Goal: Task Accomplishment & Management: Complete application form

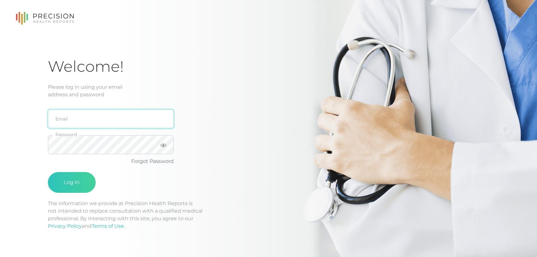
click at [73, 122] on input "email" at bounding box center [111, 118] width 126 height 19
type input "[EMAIL_ADDRESS][DOMAIN_NAME]"
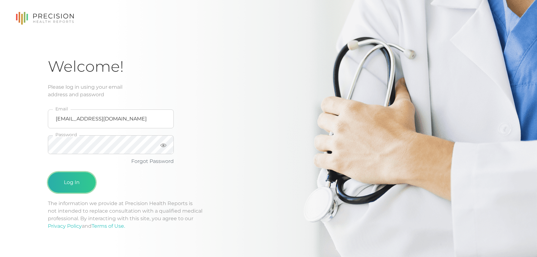
click at [79, 188] on button "Log In" at bounding box center [72, 182] width 48 height 21
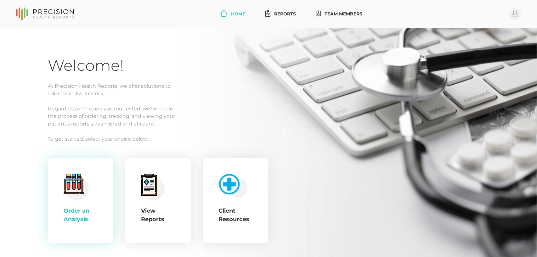
scroll to position [28, 0]
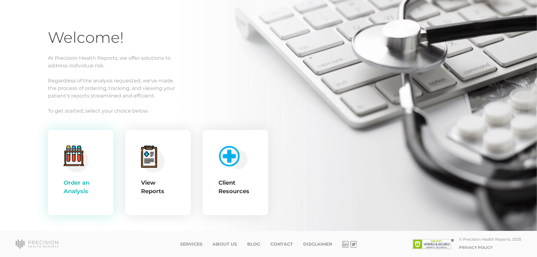
click at [96, 173] on div ".cls-4{fill:#f3f3f3}.cls-5{fill:#e4e4e4}.cls-6{fill:#bbf7ff}.cls-7{fill:#8bf0ff…" at bounding box center [81, 173] width 34 height 54
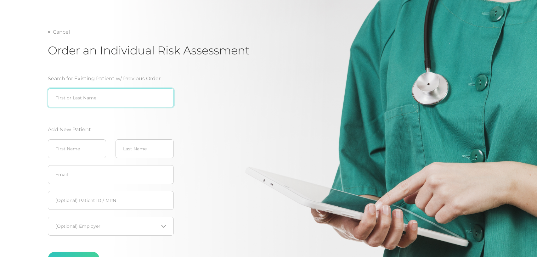
click at [83, 102] on input "search" at bounding box center [111, 97] width 126 height 19
type input "D"
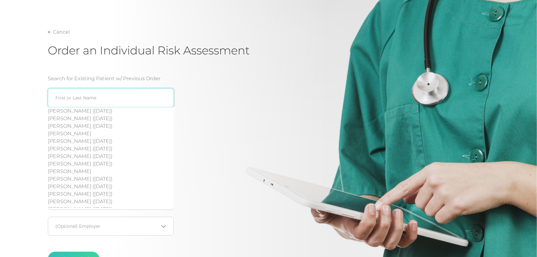
click at [72, 97] on input "search" at bounding box center [111, 97] width 126 height 19
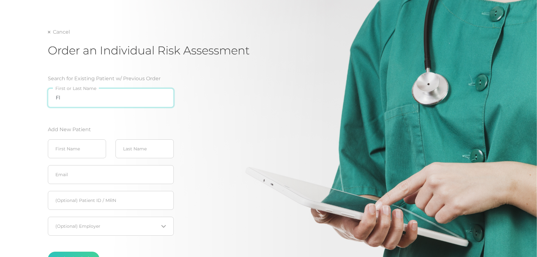
type input "F"
type input "[PERSON_NAME]"
click at [76, 150] on input "text" at bounding box center [77, 148] width 58 height 19
click at [72, 100] on input "[PERSON_NAME]" at bounding box center [111, 97] width 126 height 19
click at [162, 97] on input "[PERSON_NAME]" at bounding box center [111, 97] width 126 height 19
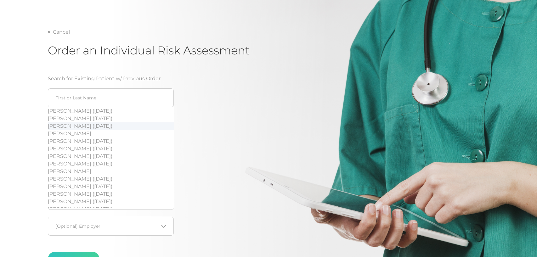
drag, startPoint x: 258, startPoint y: 126, endPoint x: 35, endPoint y: 126, distance: 222.8
click at [257, 126] on div "Cancel Order an Individual Risk Assessment Search for Existing Patient w/ Previ…" at bounding box center [268, 159] width 441 height 263
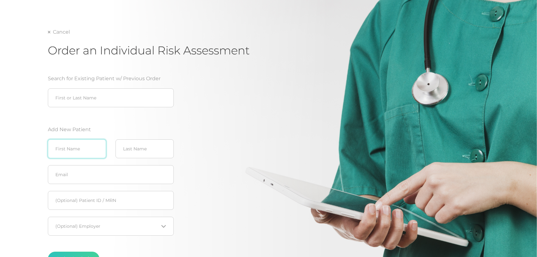
click at [87, 146] on input "text" at bounding box center [77, 148] width 58 height 19
type input "[PERSON_NAME]"
type input "D"
type input "[PERSON_NAME]"
click at [69, 171] on input "text" at bounding box center [111, 174] width 126 height 19
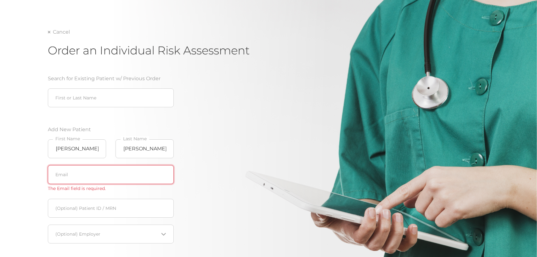
click at [61, 178] on input "text" at bounding box center [111, 174] width 126 height 19
paste input "[EMAIL_ADDRESS][DOMAIN_NAME]"
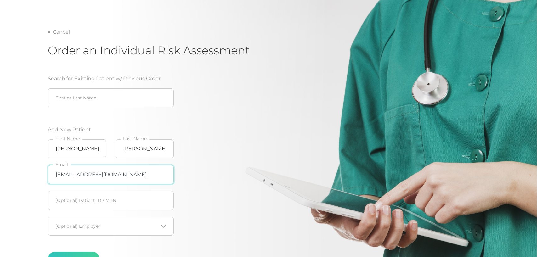
type input "[EMAIL_ADDRESS][DOMAIN_NAME]"
click at [99, 199] on input "text" at bounding box center [111, 200] width 126 height 19
click at [102, 230] on div "Loading..." at bounding box center [111, 226] width 126 height 19
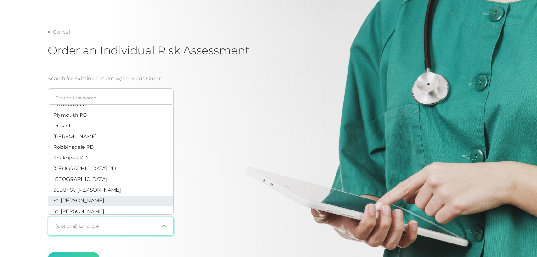
scroll to position [160, 0]
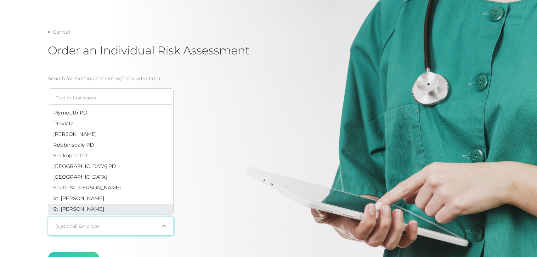
click at [89, 208] on li "St. [PERSON_NAME]" at bounding box center [110, 209] width 125 height 11
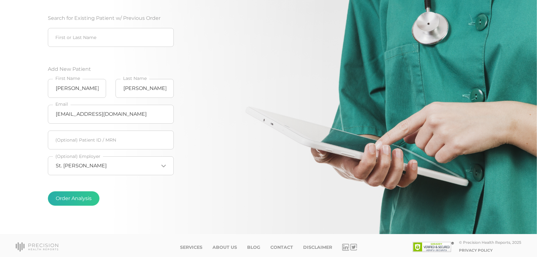
scroll to position [91, 0]
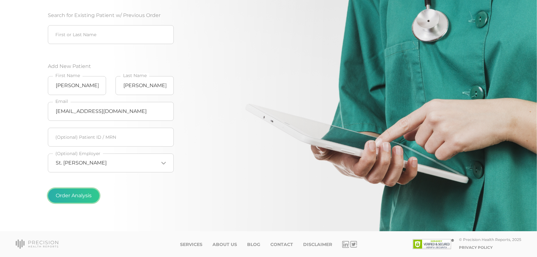
click at [85, 197] on button "Order Analysis" at bounding box center [74, 195] width 52 height 14
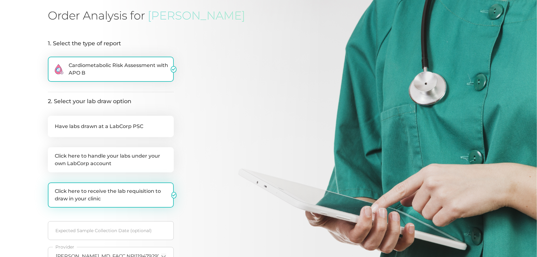
scroll to position [94, 0]
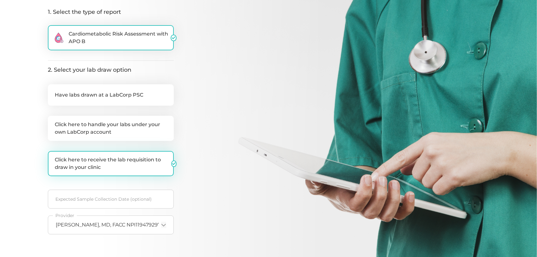
click at [126, 166] on label "Click here to receive the lab requisition to draw in your clinic" at bounding box center [111, 163] width 126 height 25
click at [53, 157] on input "Click here to receive the lab requisition to draw in your clinic" at bounding box center [50, 154] width 5 height 6
checkbox input "false"
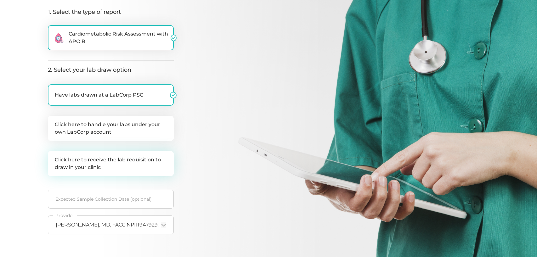
checkbox input "true"
click at [126, 163] on label "Click here to receive the lab requisition to draw in your clinic" at bounding box center [111, 163] width 126 height 25
click at [53, 157] on input "Click here to receive the lab requisition to draw in your clinic" at bounding box center [50, 154] width 5 height 6
checkbox input "true"
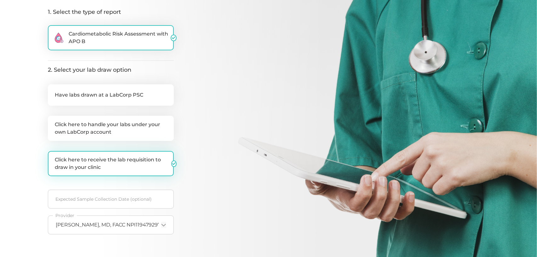
checkbox input "false"
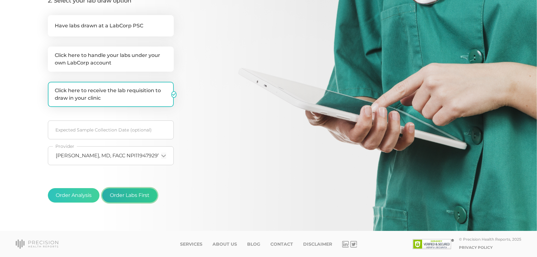
click at [134, 196] on button "Order Labs First" at bounding box center [129, 195] width 55 height 14
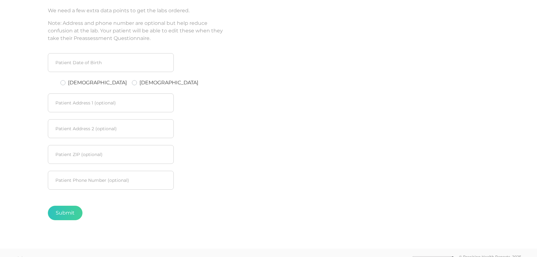
scroll to position [74, 0]
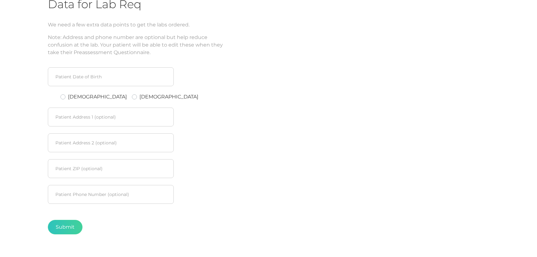
drag, startPoint x: 61, startPoint y: 98, endPoint x: 69, endPoint y: 115, distance: 19.6
click at [68, 98] on label "[DEMOGRAPHIC_DATA]" at bounding box center [97, 97] width 59 height 8
click at [62, 98] on input "[DEMOGRAPHIC_DATA]" at bounding box center [62, 96] width 5 height 6
radio input "true"
click at [80, 77] on input at bounding box center [111, 76] width 126 height 19
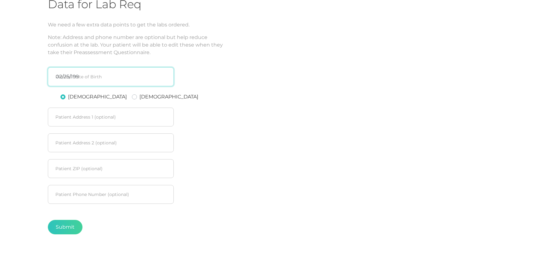
type input "[DATE]"
click at [76, 227] on button "Submit" at bounding box center [65, 227] width 35 height 14
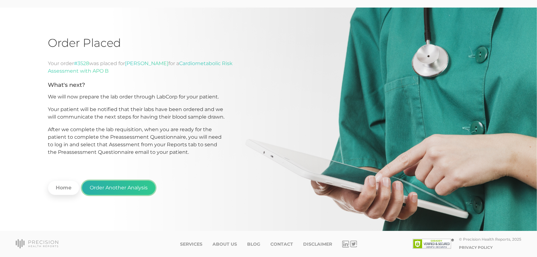
click at [116, 192] on button "Order Another Analysis" at bounding box center [119, 188] width 74 height 14
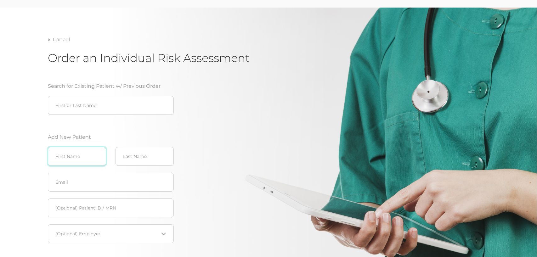
click at [77, 160] on input "text" at bounding box center [77, 156] width 58 height 19
type input "[PERSON_NAME]"
type input "Lorentz"
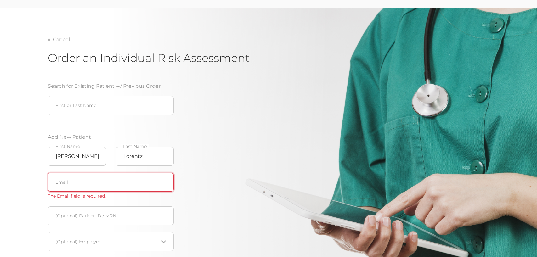
click at [94, 187] on input "text" at bounding box center [111, 182] width 126 height 19
paste input "[EMAIL_ADDRESS][DOMAIN_NAME]"
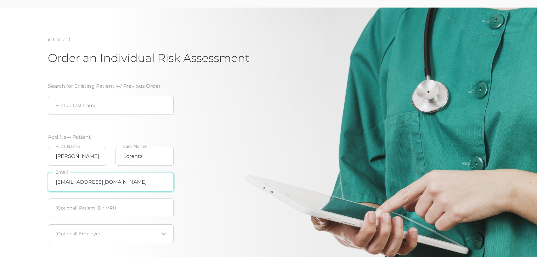
type input "[EMAIL_ADDRESS][DOMAIN_NAME]"
drag, startPoint x: 240, startPoint y: 165, endPoint x: 229, endPoint y: 168, distance: 11.7
click at [240, 165] on div "Search for Existing Patient w/ Previous Order First or Last Name Add New Patien…" at bounding box center [148, 180] width 201 height 211
click at [101, 211] on input "text" at bounding box center [111, 208] width 126 height 19
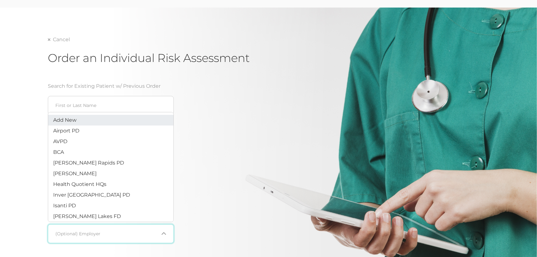
click at [100, 236] on input "Search for option" at bounding box center [107, 234] width 103 height 6
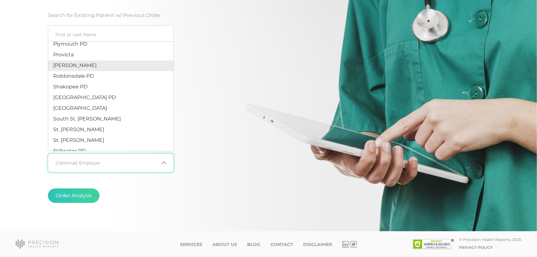
scroll to position [174, 0]
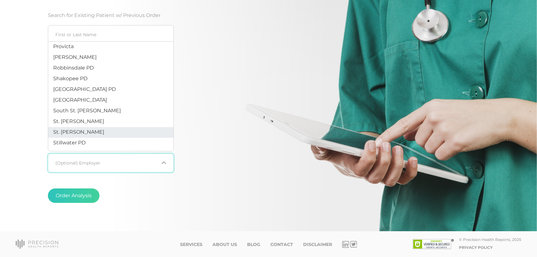
click at [94, 132] on li "St. [PERSON_NAME]" at bounding box center [110, 132] width 125 height 11
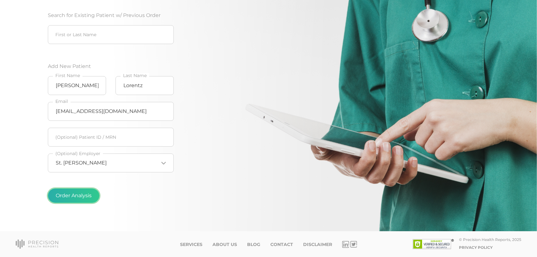
click at [74, 189] on button "Order Analysis" at bounding box center [74, 195] width 52 height 14
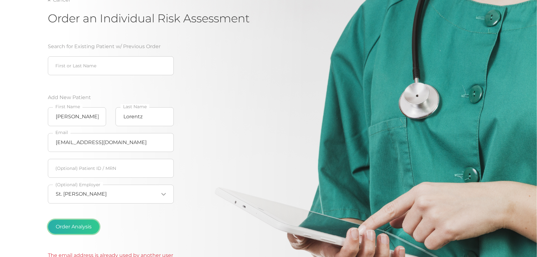
scroll to position [60, 0]
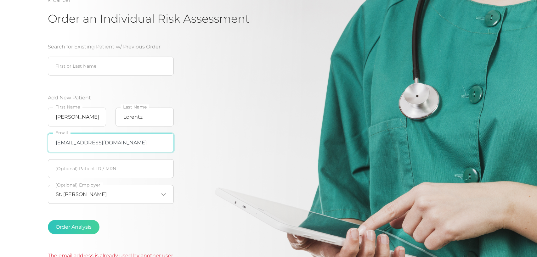
drag, startPoint x: 126, startPoint y: 144, endPoint x: 133, endPoint y: 142, distance: 7.1
click at [126, 144] on input "[EMAIL_ADDRESS][DOMAIN_NAME]" at bounding box center [111, 142] width 126 height 19
drag, startPoint x: 133, startPoint y: 142, endPoint x: 28, endPoint y: 142, distance: 105.4
click at [28, 142] on div "Cancel Order an Individual Risk Assessment Search for Existing Patient w/ Previ…" at bounding box center [268, 165] width 537 height 395
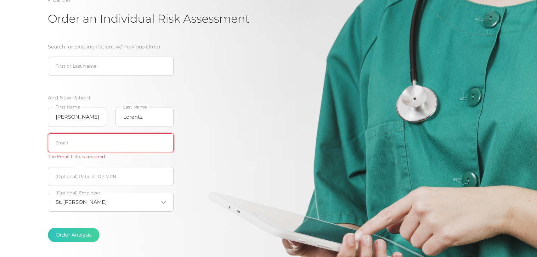
click at [90, 148] on input "text" at bounding box center [111, 142] width 126 height 19
paste input "[EMAIL_ADDRESS][DOMAIN_NAME]"
type input "[EMAIL_ADDRESS][DOMAIN_NAME]"
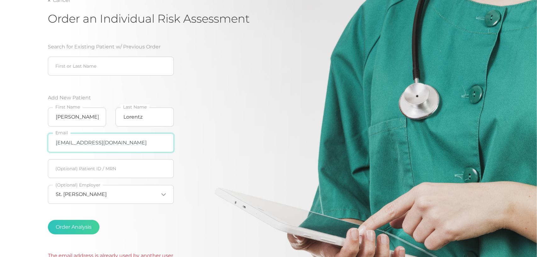
drag, startPoint x: 136, startPoint y: 143, endPoint x: 51, endPoint y: 146, distance: 84.4
click at [51, 146] on input "[EMAIL_ADDRESS][DOMAIN_NAME]" at bounding box center [111, 142] width 126 height 19
paste input "text"
drag, startPoint x: 142, startPoint y: 145, endPoint x: 51, endPoint y: 145, distance: 90.6
click at [51, 145] on input "[EMAIL_ADDRESS][DOMAIN_NAME]" at bounding box center [111, 142] width 126 height 19
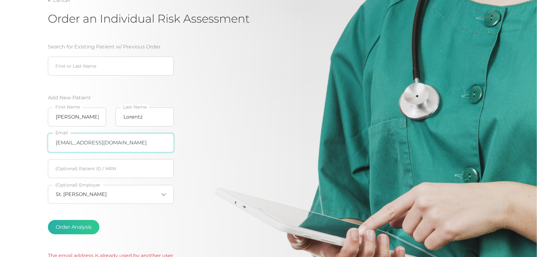
type input "[EMAIL_ADDRESS][DOMAIN_NAME]"
click at [77, 228] on button "Order Analysis" at bounding box center [74, 227] width 52 height 14
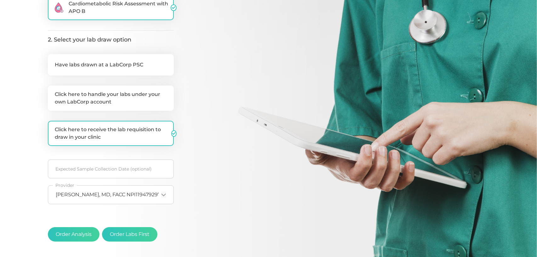
scroll to position [126, 0]
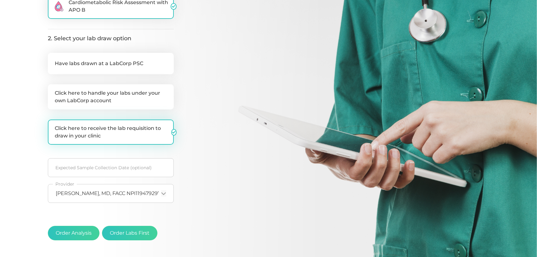
click at [127, 138] on label "Click here to receive the lab requisition to draw in your clinic" at bounding box center [111, 132] width 126 height 25
click at [53, 126] on input "Click here to receive the lab requisition to draw in your clinic" at bounding box center [50, 123] width 5 height 6
checkbox input "false"
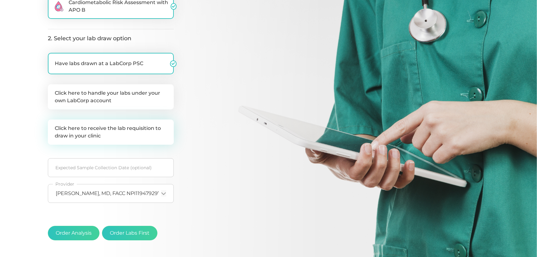
checkbox input "true"
click at [122, 135] on label "Click here to receive the lab requisition to draw in your clinic" at bounding box center [111, 132] width 126 height 25
click at [53, 126] on input "Click here to receive the lab requisition to draw in your clinic" at bounding box center [50, 123] width 5 height 6
checkbox input "true"
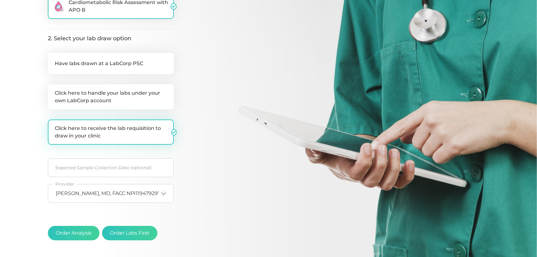
checkbox input "false"
click at [136, 235] on button "Order Labs First" at bounding box center [129, 233] width 55 height 14
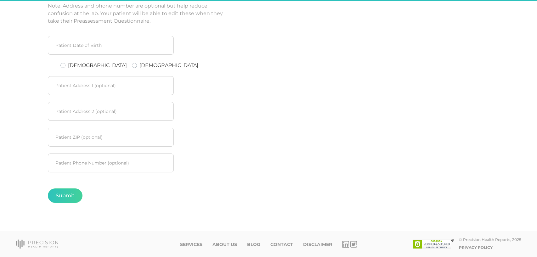
scroll to position [106, 0]
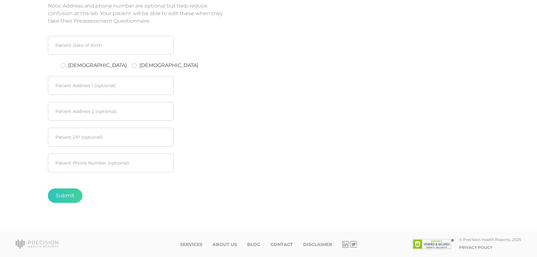
click at [67, 64] on div "[DEMOGRAPHIC_DATA]" at bounding box center [93, 66] width 66 height 8
click at [70, 65] on label "[DEMOGRAPHIC_DATA]" at bounding box center [97, 66] width 59 height 8
click at [65, 65] on input "[DEMOGRAPHIC_DATA]" at bounding box center [62, 65] width 5 height 6
radio input "true"
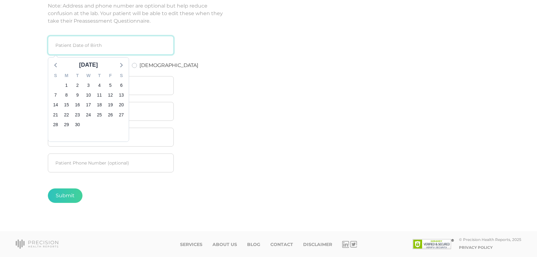
click at [83, 48] on input at bounding box center [111, 45] width 126 height 19
type input "05"
click at [80, 49] on input "[DATE]" at bounding box center [111, 45] width 126 height 19
drag, startPoint x: 86, startPoint y: 48, endPoint x: 54, endPoint y: 46, distance: 31.5
click at [54, 46] on input "[DATE]" at bounding box center [111, 45] width 126 height 19
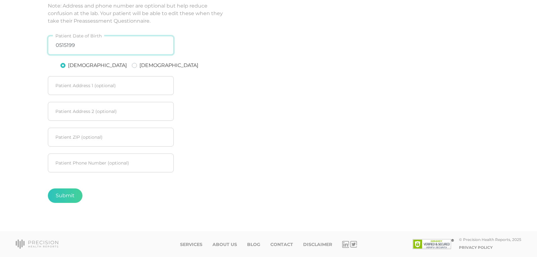
type input "05151991"
drag, startPoint x: 169, startPoint y: 64, endPoint x: 180, endPoint y: 64, distance: 11.7
click at [169, 64] on div "[DEMOGRAPHIC_DATA] [DEMOGRAPHIC_DATA]" at bounding box center [111, 66] width 126 height 8
click at [72, 196] on button "Submit" at bounding box center [65, 195] width 35 height 14
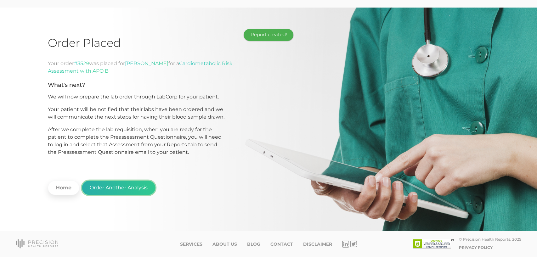
click at [113, 191] on button "Order Another Analysis" at bounding box center [119, 188] width 74 height 14
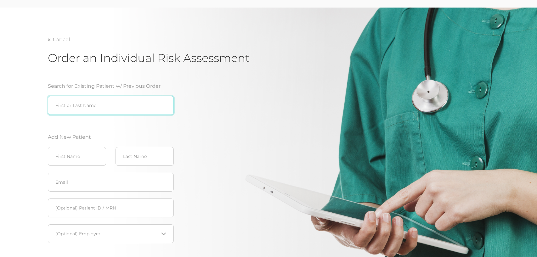
click at [70, 110] on input "search" at bounding box center [111, 105] width 126 height 19
drag, startPoint x: 70, startPoint y: 107, endPoint x: 44, endPoint y: 107, distance: 26.1
click at [44, 107] on div "Cancel Order an Individual Risk Assessment Search for Existing Patient w/ Previ…" at bounding box center [268, 155] width 537 height 295
type input "[PERSON_NAME]"
click at [66, 161] on input "text" at bounding box center [77, 156] width 58 height 19
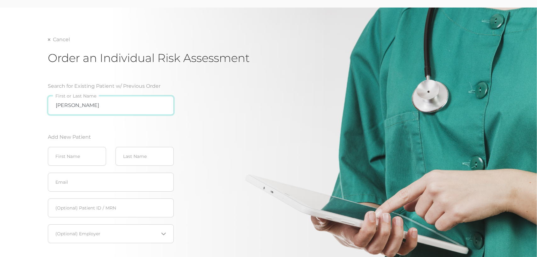
drag, startPoint x: 85, startPoint y: 106, endPoint x: 33, endPoint y: 106, distance: 52.2
click at [33, 106] on div "Cancel Order an Individual Risk Assessment Search for Existing Patient w/ Previ…" at bounding box center [268, 155] width 537 height 295
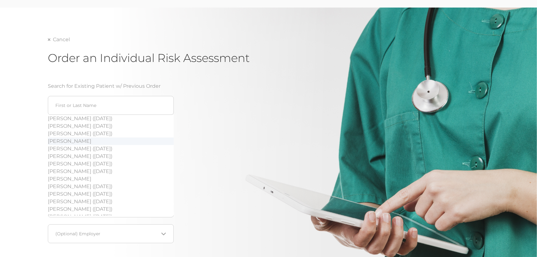
drag, startPoint x: 282, startPoint y: 154, endPoint x: 60, endPoint y: 159, distance: 221.9
click at [280, 154] on div "Cancel Order an Individual Risk Assessment Search for Existing Patient w/ Previ…" at bounding box center [268, 167] width 441 height 263
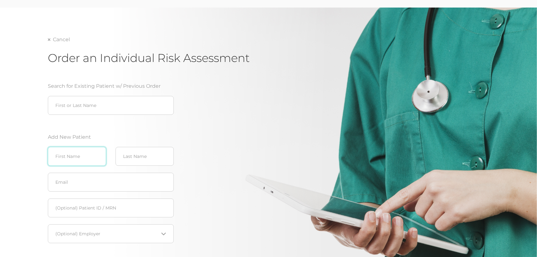
click at [66, 155] on input "text" at bounding box center [77, 156] width 58 height 19
type input "[PERSON_NAME]"
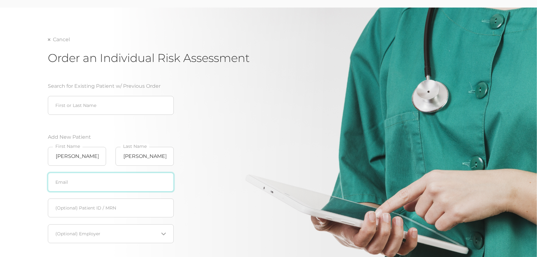
click at [64, 182] on input "text" at bounding box center [111, 182] width 126 height 19
type input "[EMAIL_ADDRESS][DOMAIN_NAME]"
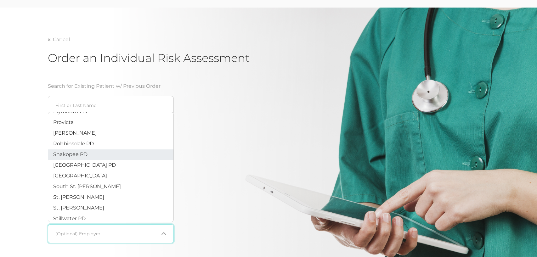
scroll to position [174, 0]
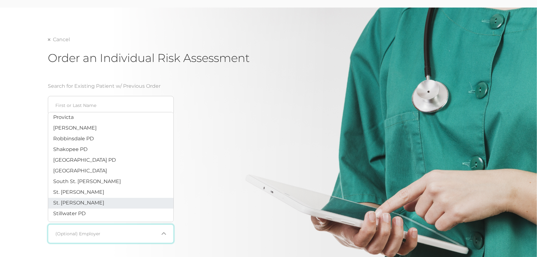
click at [81, 206] on li "St. [PERSON_NAME]" at bounding box center [110, 203] width 125 height 11
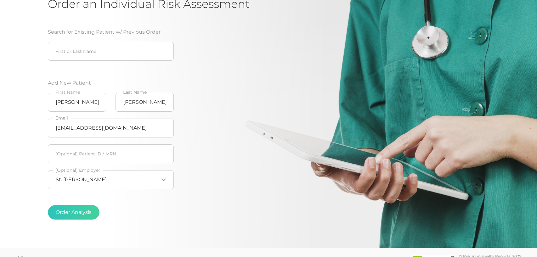
scroll to position [91, 0]
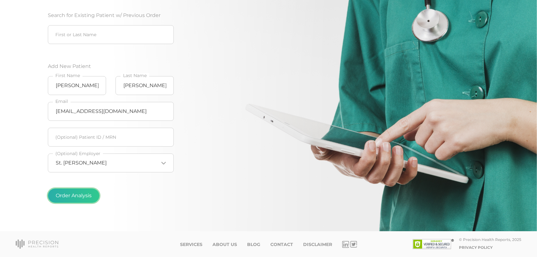
click at [89, 195] on button "Order Analysis" at bounding box center [74, 195] width 52 height 14
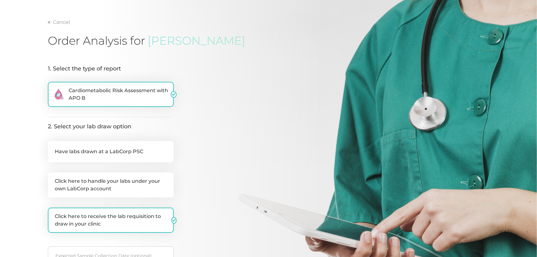
scroll to position [94, 0]
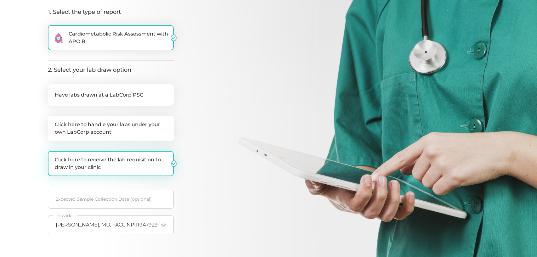
click at [115, 162] on label "Click here to receive the lab requisition to draw in your clinic" at bounding box center [111, 163] width 126 height 25
click at [53, 157] on input "Click here to receive the lab requisition to draw in your clinic" at bounding box center [50, 154] width 5 height 6
checkbox input "false"
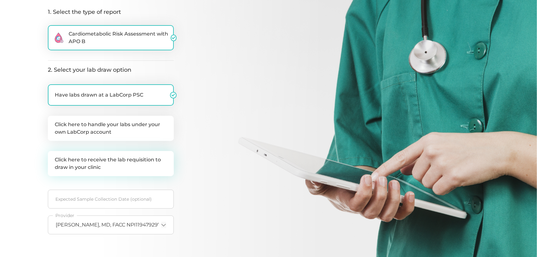
checkbox input "true"
click at [126, 166] on label "Click here to receive the lab requisition to draw in your clinic" at bounding box center [111, 163] width 126 height 25
click at [53, 157] on input "Click here to receive the lab requisition to draw in your clinic" at bounding box center [50, 154] width 5 height 6
checkbox input "true"
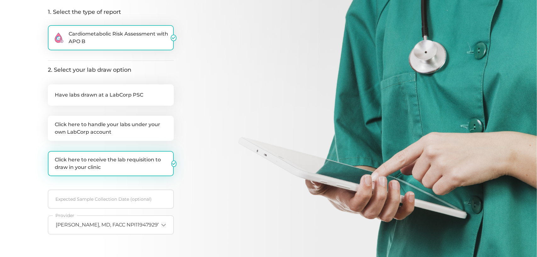
checkbox input "false"
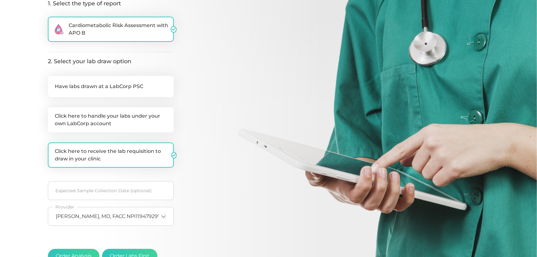
scroll to position [164, 0]
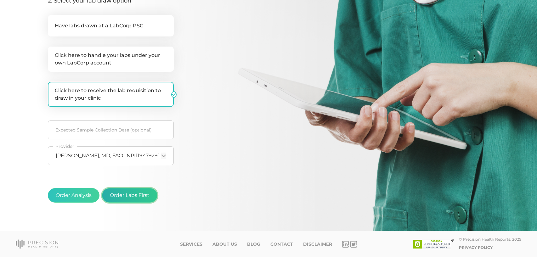
click at [133, 197] on button "Order Labs First" at bounding box center [129, 195] width 55 height 14
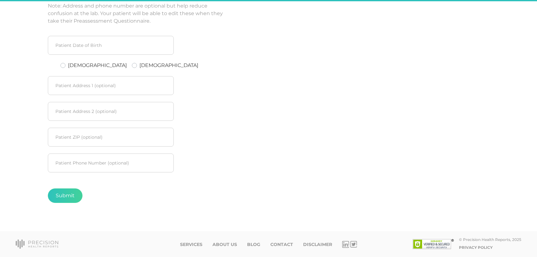
scroll to position [106, 0]
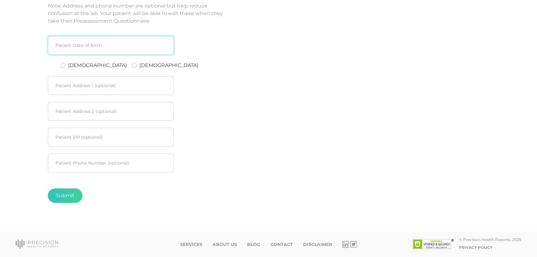
click at [78, 50] on input at bounding box center [111, 45] width 126 height 19
type input "03201984"
click at [75, 64] on label "[DEMOGRAPHIC_DATA]" at bounding box center [97, 66] width 59 height 8
click at [65, 64] on input "[DEMOGRAPHIC_DATA]" at bounding box center [62, 65] width 5 height 6
radio input "true"
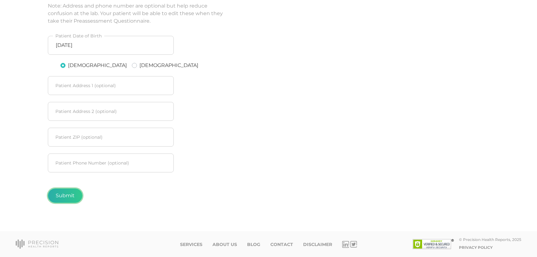
click at [68, 200] on button "Submit" at bounding box center [65, 195] width 35 height 14
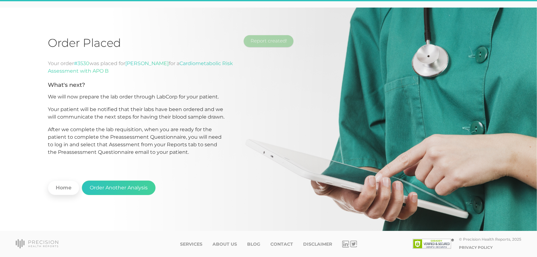
scroll to position [20, 0]
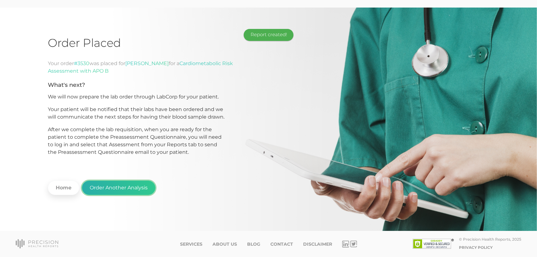
click at [126, 188] on button "Order Another Analysis" at bounding box center [119, 188] width 74 height 14
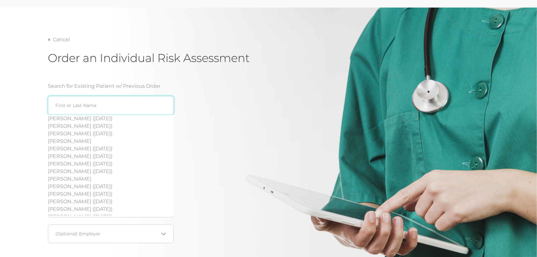
click at [84, 103] on input "search" at bounding box center [111, 105] width 126 height 19
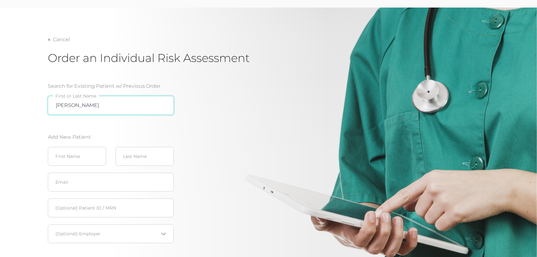
type input "[PERSON_NAME]"
drag, startPoint x: 81, startPoint y: 104, endPoint x: 52, endPoint y: 107, distance: 28.8
click at [52, 107] on input "[PERSON_NAME]" at bounding box center [111, 105] width 126 height 19
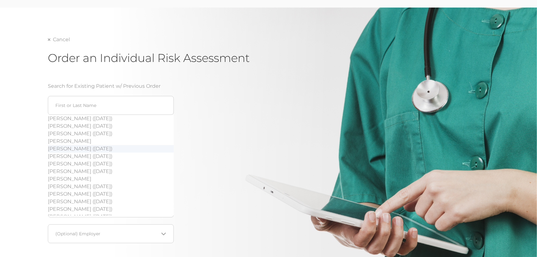
drag, startPoint x: 221, startPoint y: 152, endPoint x: 175, endPoint y: 152, distance: 45.6
click at [218, 152] on div "Search for Existing Patient w/ Previous Order [PERSON_NAME] ([DATE]) [PERSON_NA…" at bounding box center [148, 180] width 201 height 211
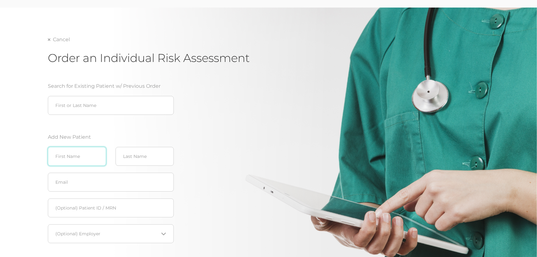
click at [82, 155] on input "text" at bounding box center [77, 156] width 58 height 19
type input "[PERSON_NAME]"
type input "Valentine"
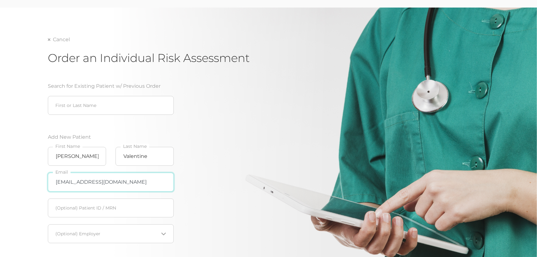
type input "[EMAIL_ADDRESS][DOMAIN_NAME]"
click at [81, 210] on input "text" at bounding box center [111, 208] width 126 height 19
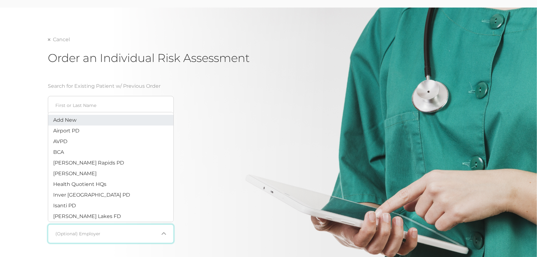
click at [86, 229] on div "Loading..." at bounding box center [111, 233] width 126 height 19
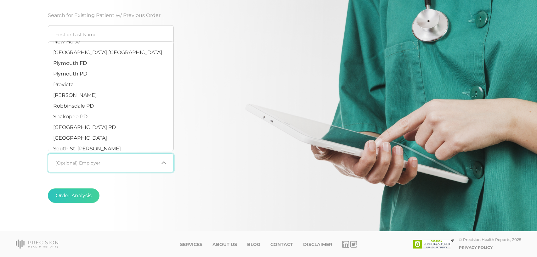
scroll to position [174, 0]
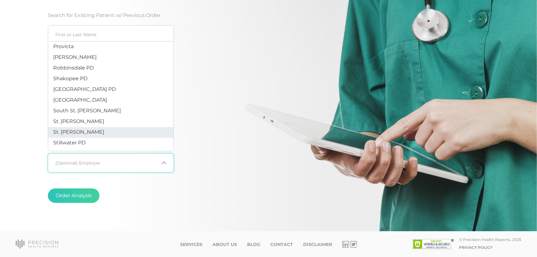
click at [86, 134] on li "St. [PERSON_NAME]" at bounding box center [110, 132] width 125 height 11
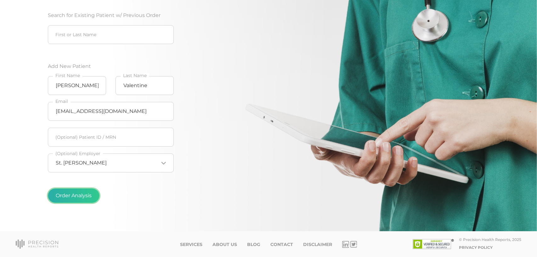
click at [72, 197] on button "Order Analysis" at bounding box center [74, 195] width 52 height 14
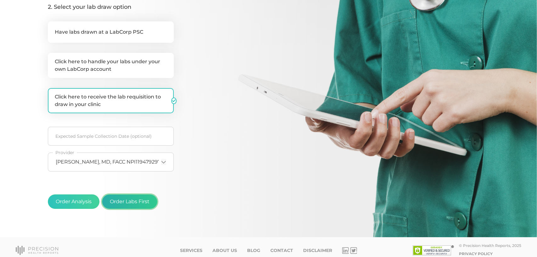
click at [141, 201] on button "Order Labs First" at bounding box center [129, 201] width 55 height 14
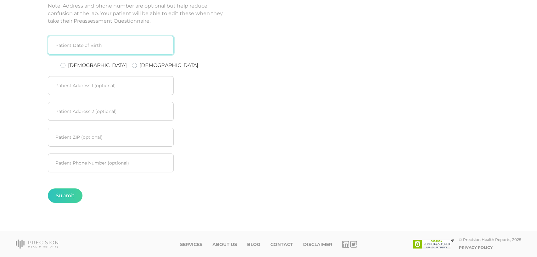
click at [74, 47] on input at bounding box center [111, 45] width 126 height 19
type input "08111974"
click at [74, 67] on label "[DEMOGRAPHIC_DATA]" at bounding box center [97, 66] width 59 height 8
click at [65, 67] on input "[DEMOGRAPHIC_DATA]" at bounding box center [62, 65] width 5 height 6
radio input "true"
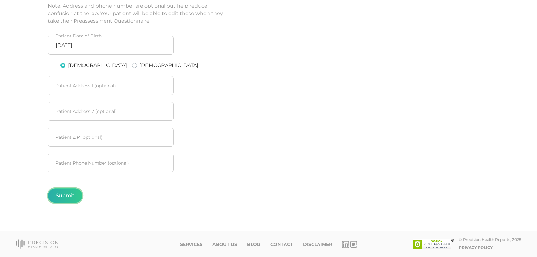
click at [71, 198] on button "Submit" at bounding box center [65, 195] width 35 height 14
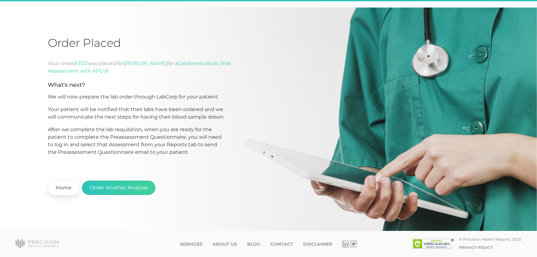
scroll to position [20, 0]
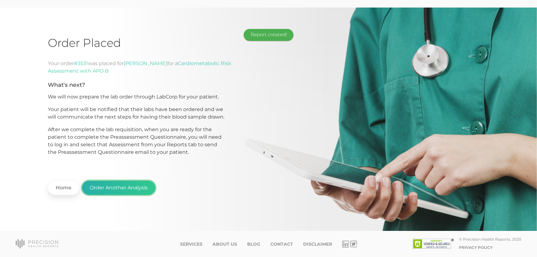
click at [121, 189] on button "Order Another Analysis" at bounding box center [119, 188] width 74 height 14
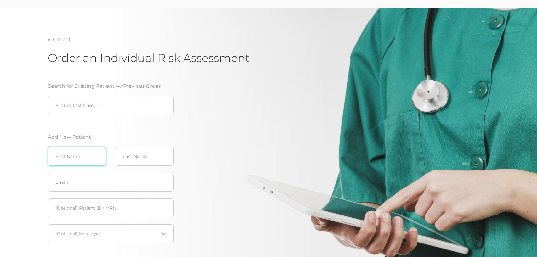
click at [73, 158] on input "text" at bounding box center [77, 156] width 58 height 19
click at [65, 157] on input "text" at bounding box center [77, 156] width 58 height 19
type input "[PERSON_NAME]"
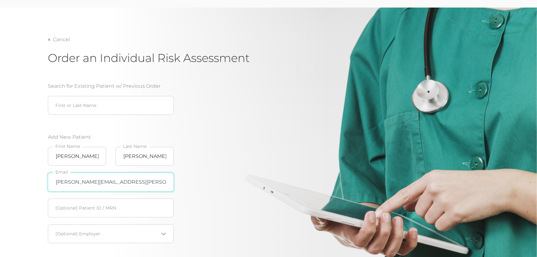
type input "[PERSON_NAME][EMAIL_ADDRESS][PERSON_NAME][DOMAIN_NAME]"
click at [96, 234] on input "Search for option" at bounding box center [107, 234] width 103 height 6
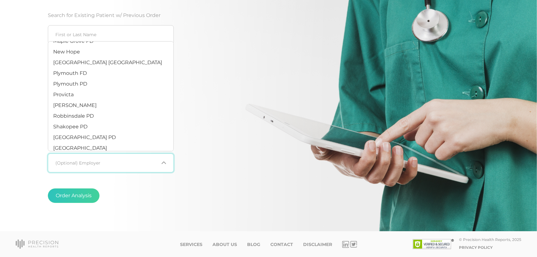
scroll to position [174, 0]
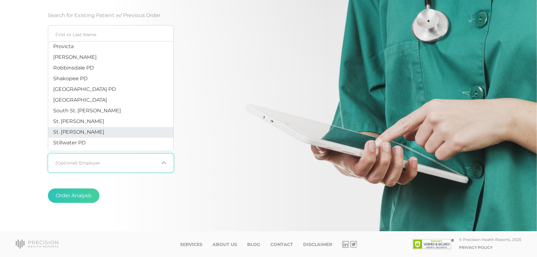
click at [84, 132] on li "St. [PERSON_NAME]" at bounding box center [110, 132] width 125 height 11
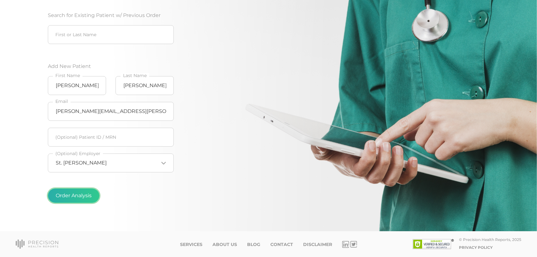
drag, startPoint x: 76, startPoint y: 196, endPoint x: 80, endPoint y: 193, distance: 4.5
click at [77, 196] on button "Order Analysis" at bounding box center [74, 195] width 52 height 14
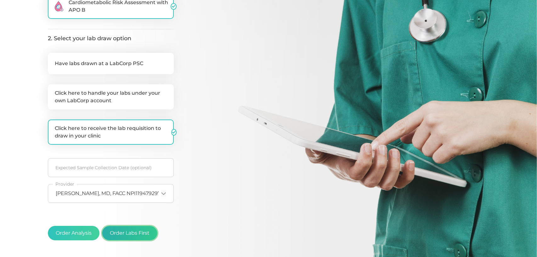
click at [143, 238] on button "Order Labs First" at bounding box center [129, 233] width 55 height 14
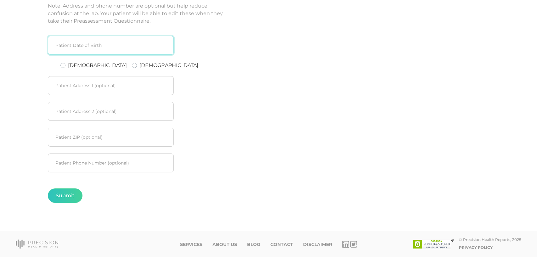
click at [87, 49] on input at bounding box center [111, 45] width 126 height 19
type input "06291985"
click at [135, 64] on div "[DEMOGRAPHIC_DATA]" at bounding box center [165, 66] width 66 height 8
click at [139, 66] on label "[DEMOGRAPHIC_DATA]" at bounding box center [168, 66] width 59 height 8
click at [132, 66] on input "[DEMOGRAPHIC_DATA]" at bounding box center [134, 65] width 5 height 6
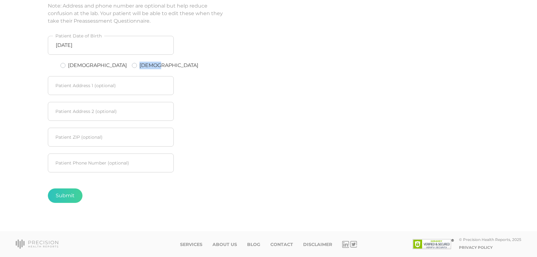
radio input "true"
click at [61, 197] on button "Submit" at bounding box center [65, 195] width 35 height 14
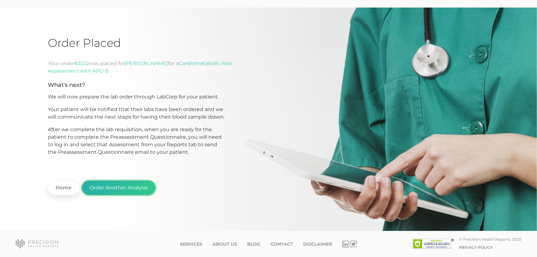
click at [140, 191] on button "Order Another Analysis" at bounding box center [119, 188] width 74 height 14
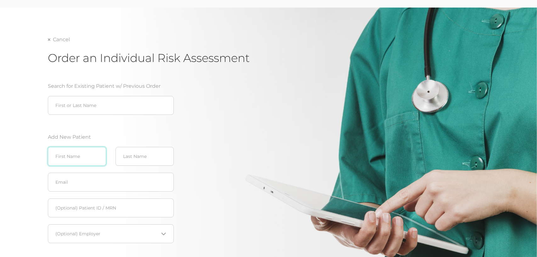
click at [76, 157] on input "text" at bounding box center [77, 156] width 58 height 19
type input "[PERSON_NAME]"
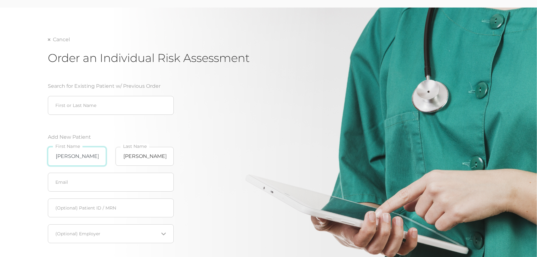
click at [94, 155] on input "[PERSON_NAME]" at bounding box center [77, 156] width 58 height 19
drag, startPoint x: 100, startPoint y: 157, endPoint x: 95, endPoint y: 156, distance: 5.4
click at [79, 159] on input "[PERSON_NAME]" at bounding box center [77, 156] width 58 height 19
drag, startPoint x: 98, startPoint y: 155, endPoint x: 73, endPoint y: 156, distance: 25.2
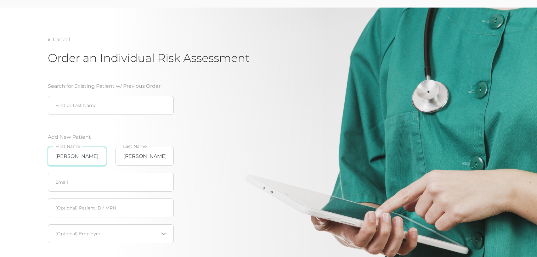
click at [73, 156] on input "[PERSON_NAME]" at bounding box center [77, 156] width 58 height 19
type input "[PERSON_NAME]"
click at [79, 182] on input "text" at bounding box center [111, 182] width 126 height 19
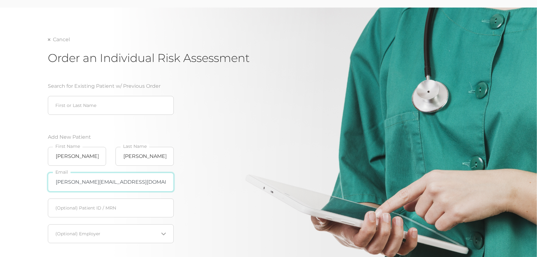
type input "[PERSON_NAME][EMAIL_ADDRESS][DOMAIN_NAME]"
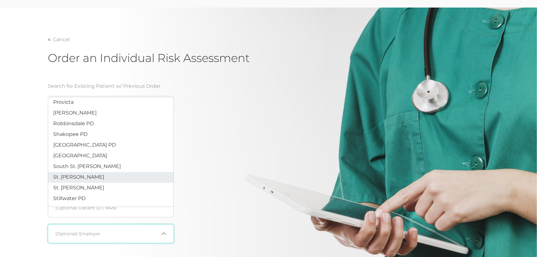
scroll to position [91, 0]
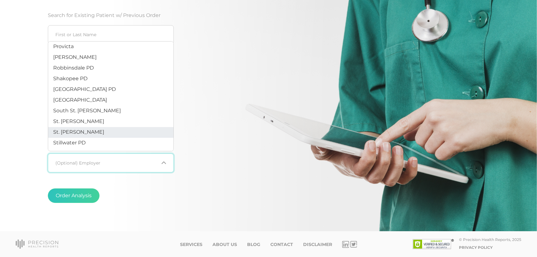
click at [80, 135] on span "St. [PERSON_NAME]" at bounding box center [78, 132] width 51 height 6
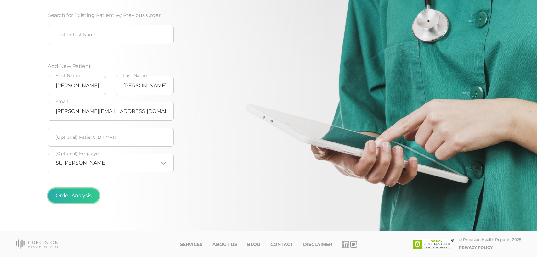
click at [80, 196] on button "Order Analysis" at bounding box center [74, 195] width 52 height 14
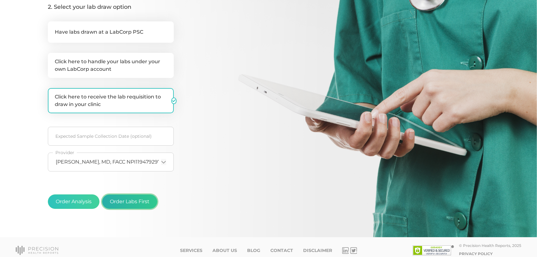
click at [143, 202] on button "Order Labs First" at bounding box center [129, 201] width 55 height 14
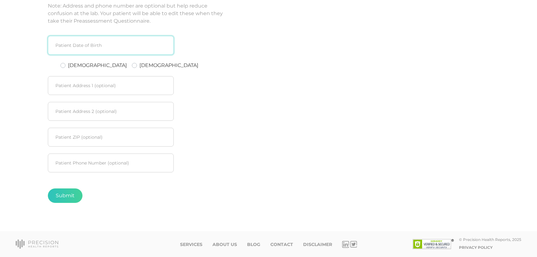
click at [78, 49] on input at bounding box center [111, 45] width 126 height 19
type input "06211982"
click at [68, 66] on label "[DEMOGRAPHIC_DATA]" at bounding box center [97, 66] width 59 height 8
click at [64, 66] on input "[DEMOGRAPHIC_DATA]" at bounding box center [62, 65] width 5 height 6
radio input "true"
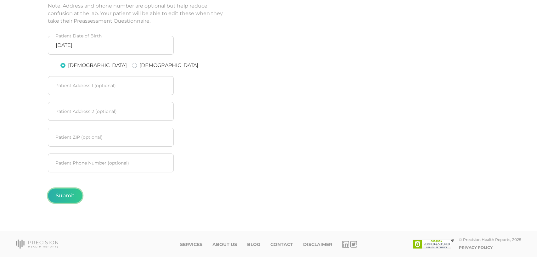
click at [69, 200] on button "Submit" at bounding box center [65, 195] width 35 height 14
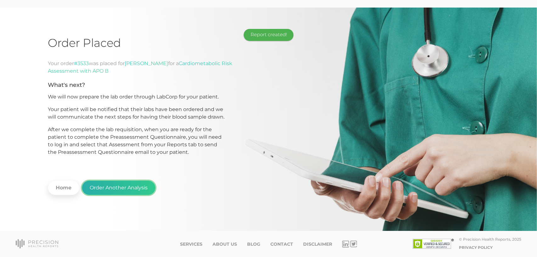
click at [133, 187] on button "Order Another Analysis" at bounding box center [119, 188] width 74 height 14
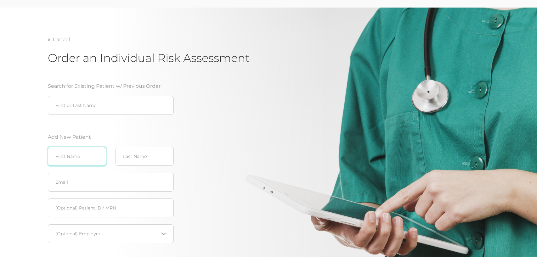
click at [77, 157] on input "text" at bounding box center [77, 156] width 58 height 19
type input "[PERSON_NAME]"
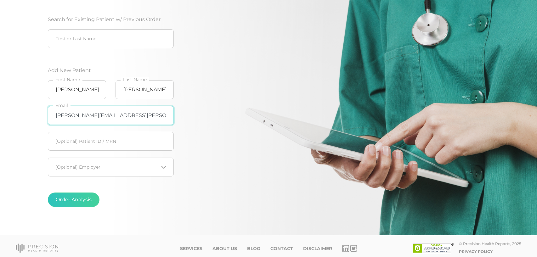
scroll to position [91, 0]
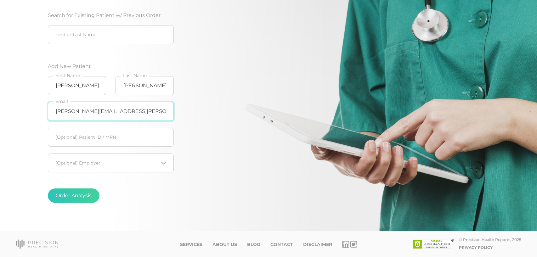
type input "[PERSON_NAME][EMAIL_ADDRESS][PERSON_NAME][DOMAIN_NAME]"
click at [91, 162] on input "Search for option" at bounding box center [107, 163] width 103 height 6
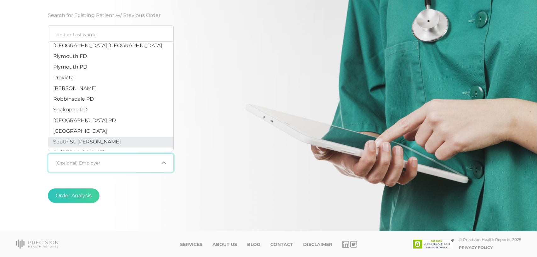
scroll to position [174, 0]
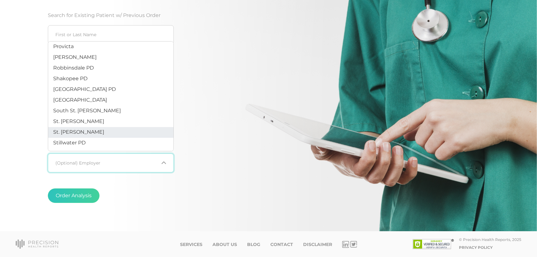
click at [81, 130] on span "St. [PERSON_NAME]" at bounding box center [78, 132] width 51 height 6
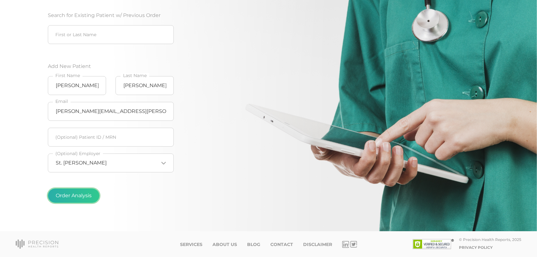
click at [73, 193] on button "Order Analysis" at bounding box center [74, 195] width 52 height 14
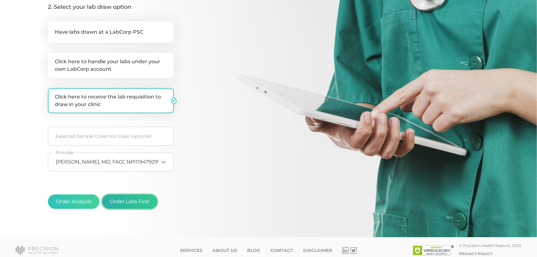
click at [144, 206] on button "Order Labs First" at bounding box center [129, 201] width 55 height 14
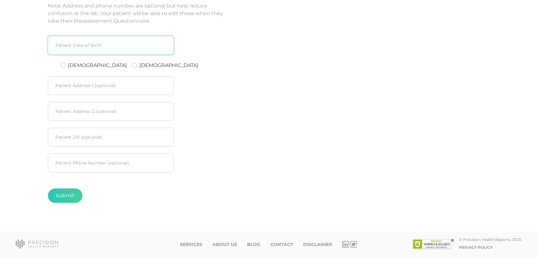
click at [92, 42] on input at bounding box center [111, 45] width 126 height 19
type input "12101978"
click at [68, 64] on label "[DEMOGRAPHIC_DATA]" at bounding box center [97, 66] width 59 height 8
click at [65, 64] on input "[DEMOGRAPHIC_DATA]" at bounding box center [62, 65] width 5 height 6
radio input "true"
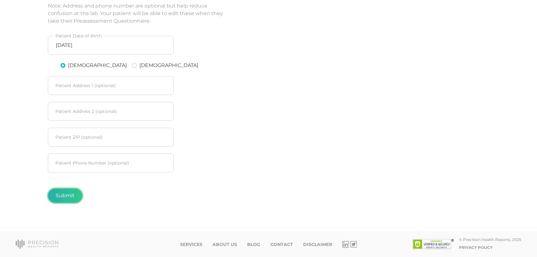
click at [76, 194] on button "Submit" at bounding box center [65, 195] width 35 height 14
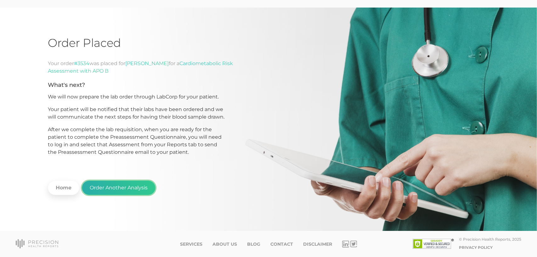
click at [133, 186] on button "Order Another Analysis" at bounding box center [119, 188] width 74 height 14
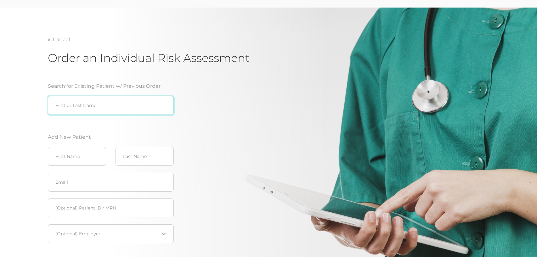
click at [78, 106] on input "search" at bounding box center [111, 105] width 126 height 19
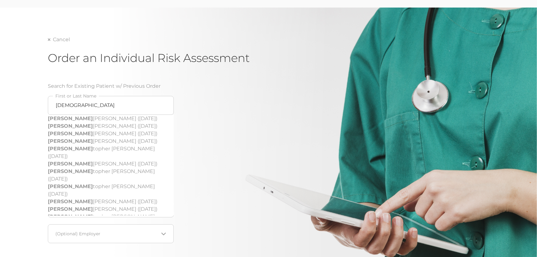
click at [132, 228] on div "[PERSON_NAME] ([DATE])" at bounding box center [111, 232] width 126 height 8
type input "[PERSON_NAME] ([DATE])"
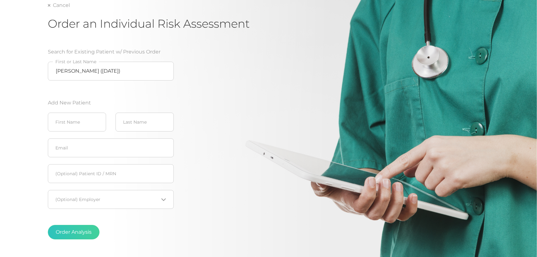
scroll to position [91, 0]
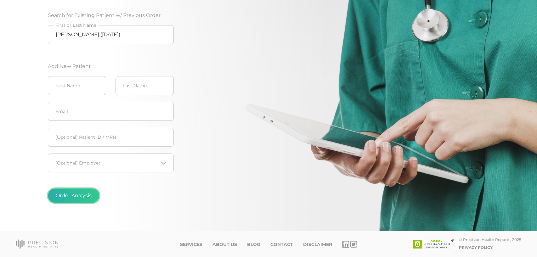
click at [76, 195] on button "Order Analysis" at bounding box center [74, 195] width 52 height 14
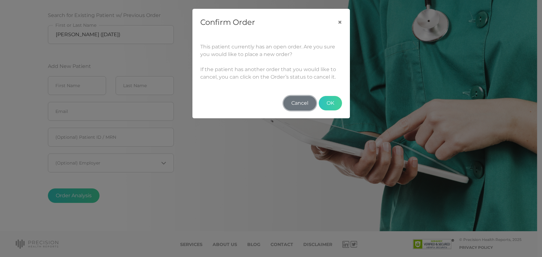
click at [302, 102] on button "Cancel" at bounding box center [299, 103] width 33 height 14
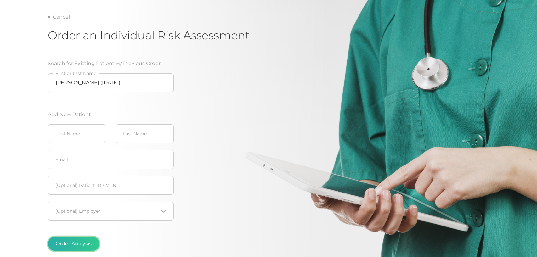
scroll to position [0, 0]
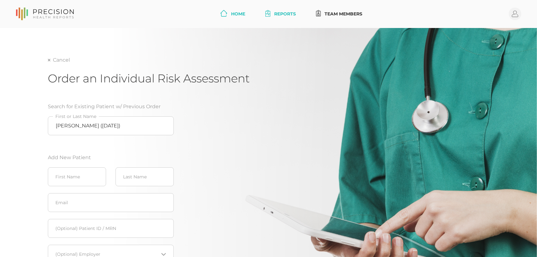
click at [230, 11] on link "Home" at bounding box center [233, 14] width 30 height 12
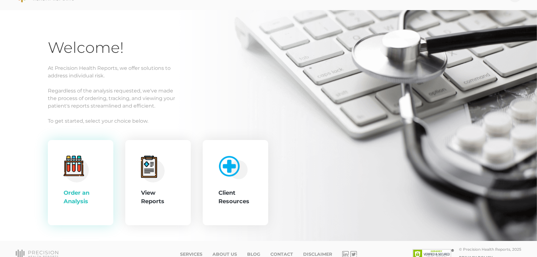
scroll to position [28, 0]
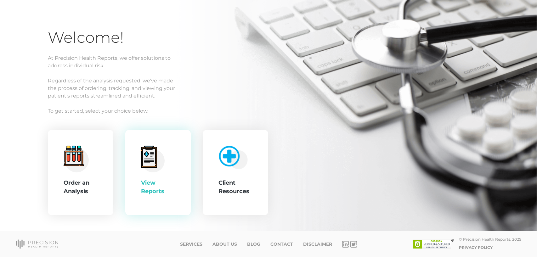
click at [157, 179] on div "View Reports" at bounding box center [158, 187] width 34 height 17
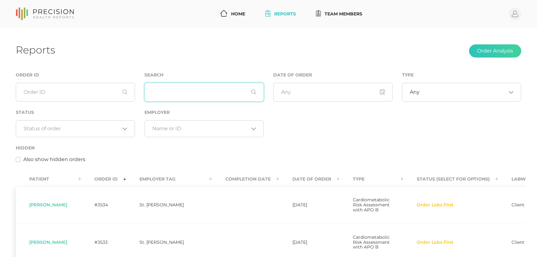
click at [226, 90] on input "text" at bounding box center [203, 92] width 119 height 19
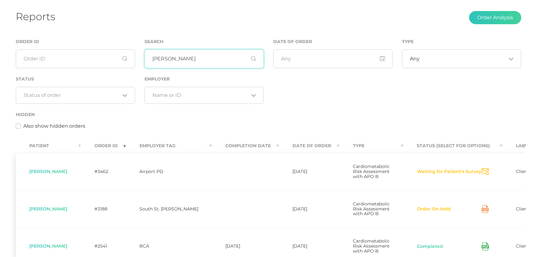
scroll to position [63, 0]
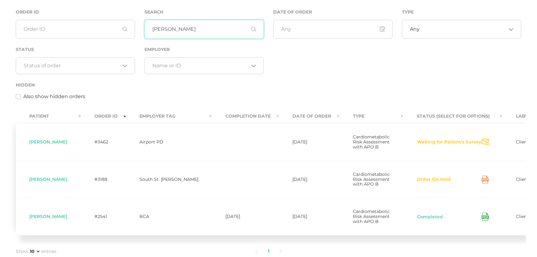
type input "[PERSON_NAME]"
click at [417, 183] on button "Order On Hold" at bounding box center [434, 180] width 34 height 6
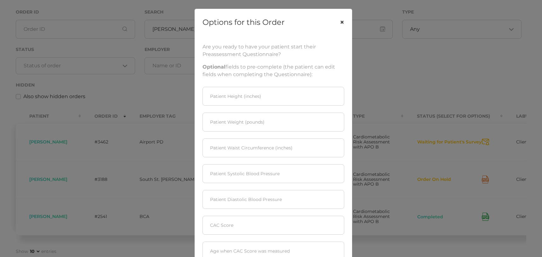
click at [338, 21] on button "×" at bounding box center [342, 22] width 20 height 26
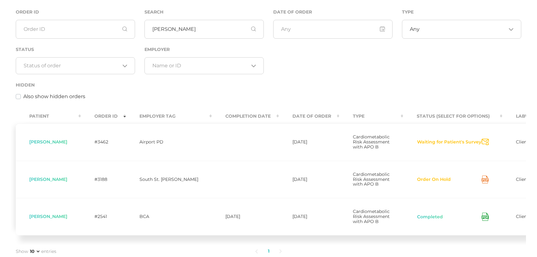
click at [53, 46] on div "Status Loading..." at bounding box center [75, 60] width 119 height 29
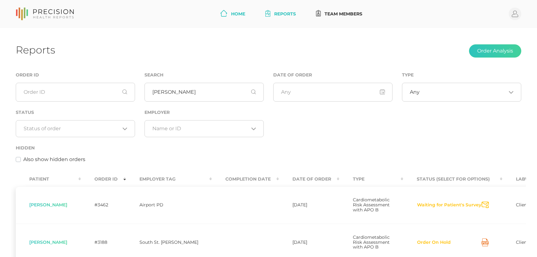
click at [240, 11] on link "Home" at bounding box center [233, 14] width 30 height 12
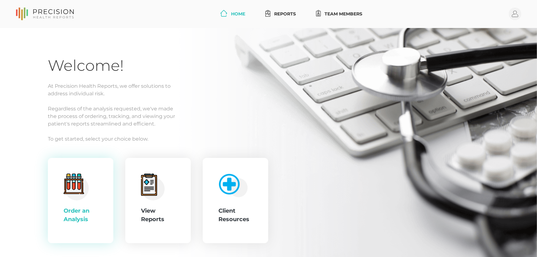
click at [84, 201] on div ".cls-4{fill:#f3f3f3}.cls-5{fill:#e4e4e4}.cls-6{fill:#bbf7ff}.cls-7{fill:#8bf0ff…" at bounding box center [81, 201] width 34 height 54
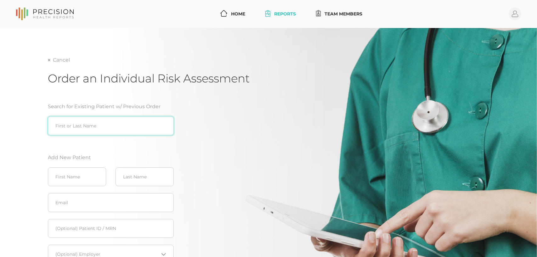
click at [86, 124] on input "search" at bounding box center [111, 125] width 126 height 19
type input "[PERSON_NAME]"
drag, startPoint x: 96, startPoint y: 129, endPoint x: 3, endPoint y: 129, distance: 93.8
click at [2, 129] on div "Cancel Order an Individual Risk Assessment Search for Existing Patient w/ Previ…" at bounding box center [268, 175] width 537 height 295
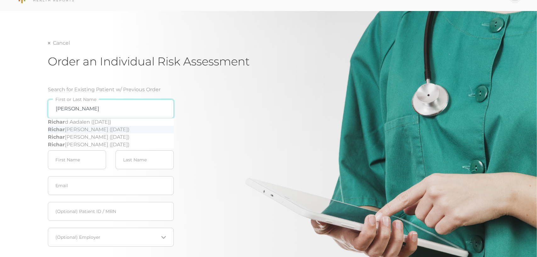
scroll to position [31, 0]
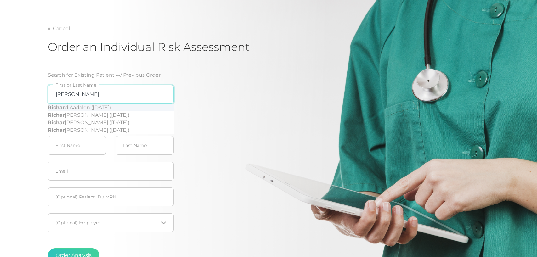
drag, startPoint x: 75, startPoint y: 95, endPoint x: 53, endPoint y: 96, distance: 22.7
click at [53, 96] on input "[PERSON_NAME]" at bounding box center [111, 94] width 126 height 19
type input "[PERSON_NAME]"
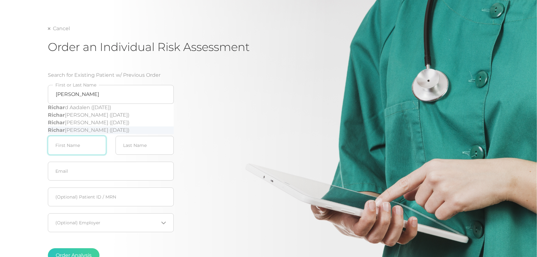
click at [78, 147] on input "text" at bounding box center [77, 145] width 58 height 19
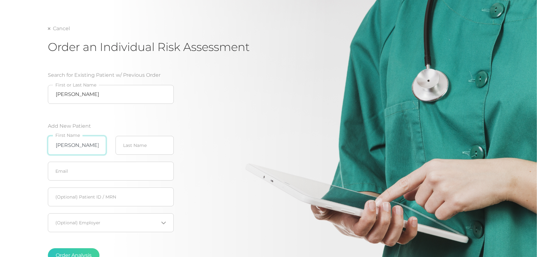
type input "[PERSON_NAME]"
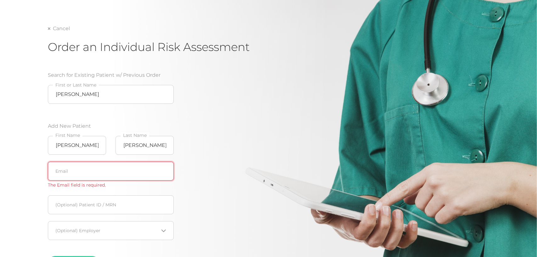
click at [115, 176] on input "text" at bounding box center [111, 171] width 126 height 19
paste input "[PERSON_NAME][EMAIL_ADDRESS][PERSON_NAME][DOMAIN_NAME]"
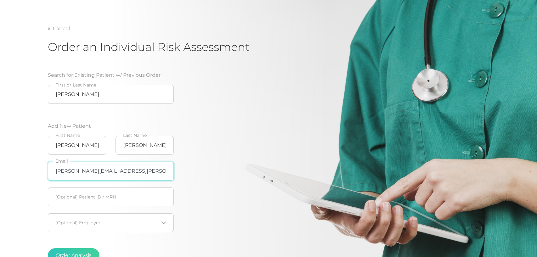
type input "[PERSON_NAME][EMAIL_ADDRESS][PERSON_NAME][DOMAIN_NAME]"
click at [107, 197] on input "text" at bounding box center [111, 197] width 126 height 19
click at [98, 230] on div "Loading..." at bounding box center [111, 222] width 126 height 19
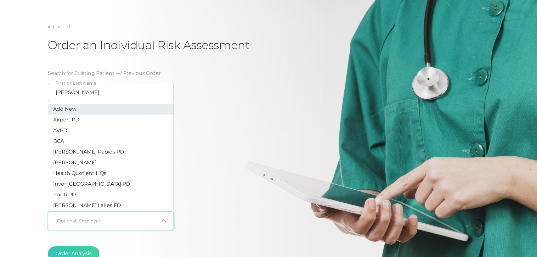
scroll to position [91, 0]
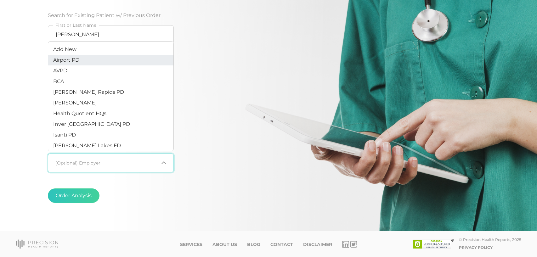
click at [85, 62] on li "Airport PD" at bounding box center [110, 60] width 125 height 11
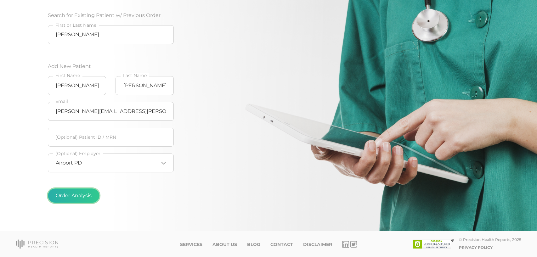
click at [82, 194] on button "Order Analysis" at bounding box center [74, 195] width 52 height 14
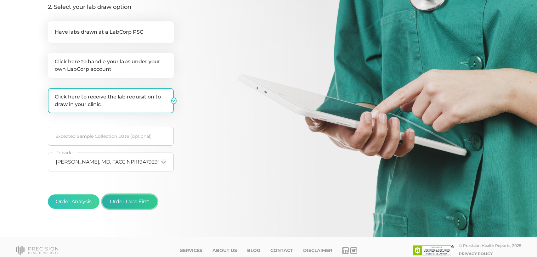
click at [130, 198] on button "Order Labs First" at bounding box center [129, 201] width 55 height 14
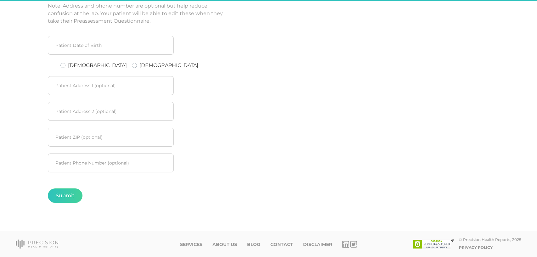
scroll to position [106, 0]
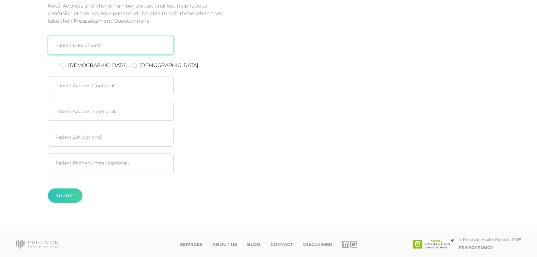
click at [74, 49] on input at bounding box center [111, 45] width 126 height 19
type input "06141967"
click at [68, 64] on label "[DEMOGRAPHIC_DATA]" at bounding box center [97, 66] width 59 height 8
click at [64, 64] on input "[DEMOGRAPHIC_DATA]" at bounding box center [62, 65] width 5 height 6
radio input "true"
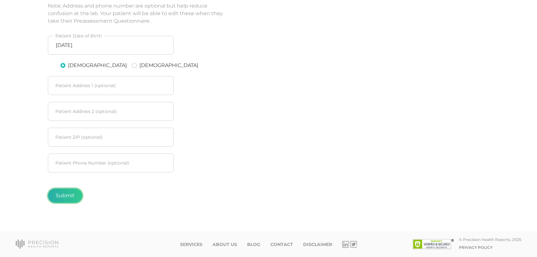
click at [59, 193] on button "Submit" at bounding box center [65, 195] width 35 height 14
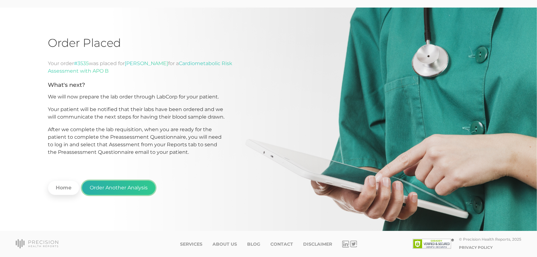
click at [123, 191] on button "Order Another Analysis" at bounding box center [119, 188] width 74 height 14
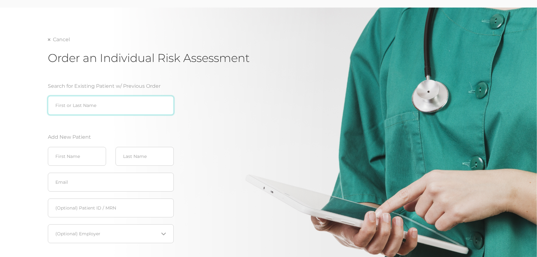
click at [85, 101] on input "search" at bounding box center [111, 105] width 126 height 19
type input "c"
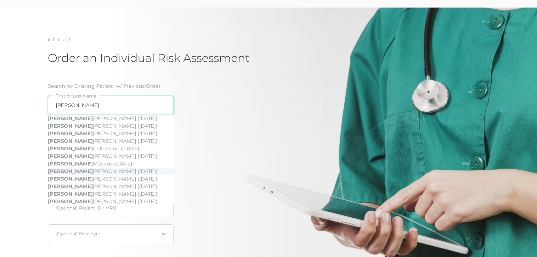
type input "[PERSON_NAME]"
click at [227, 166] on div "Search for Existing Patient w/ Previous Order [PERSON_NAME] [PERSON_NAME] ([DAT…" at bounding box center [148, 180] width 201 height 211
drag, startPoint x: 94, startPoint y: 108, endPoint x: 43, endPoint y: 114, distance: 51.0
click at [43, 114] on div "Cancel Order an Individual Risk Assessment Search for Existing Patient w/ Previ…" at bounding box center [268, 155] width 537 height 295
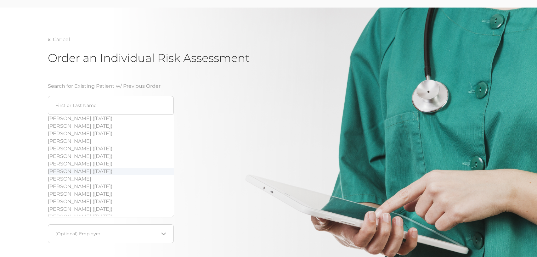
click at [27, 141] on div "Cancel Order an Individual Risk Assessment Search for Existing Patient w/ Previ…" at bounding box center [268, 155] width 537 height 295
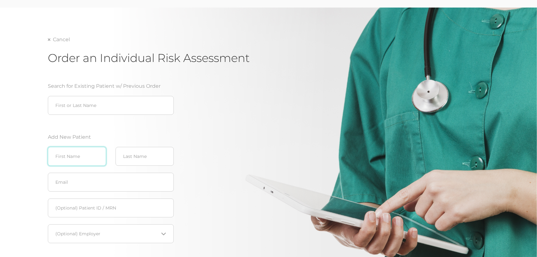
click at [68, 159] on input "text" at bounding box center [77, 156] width 58 height 19
type input "[PERSON_NAME]"
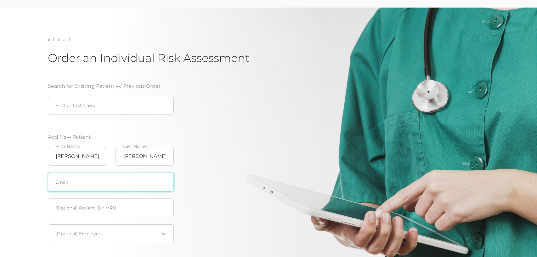
click at [64, 182] on input "text" at bounding box center [111, 182] width 126 height 19
paste input "[PERSON_NAME][EMAIL_ADDRESS][PERSON_NAME][DOMAIN_NAME]"
drag, startPoint x: 127, startPoint y: 187, endPoint x: 51, endPoint y: 188, distance: 76.2
click at [51, 188] on input "[PERSON_NAME][EMAIL_ADDRESS][PERSON_NAME][DOMAIN_NAME]" at bounding box center [111, 182] width 126 height 19
type input "[PERSON_NAME][EMAIL_ADDRESS][PERSON_NAME][DOMAIN_NAME]"
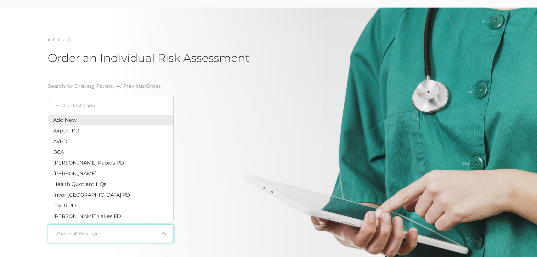
click at [68, 231] on input "Search for option" at bounding box center [107, 234] width 103 height 6
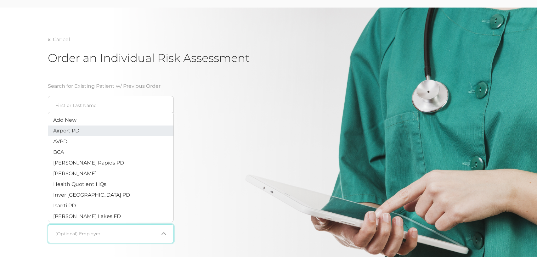
click at [78, 131] on span "Airport PD" at bounding box center [66, 131] width 26 height 6
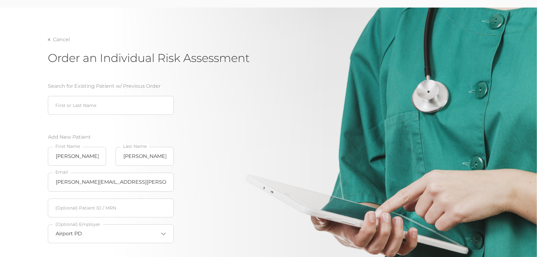
click at [286, 154] on div "Cancel Order an Individual Risk Assessment Search for Existing Patient w/ Previ…" at bounding box center [268, 167] width 441 height 263
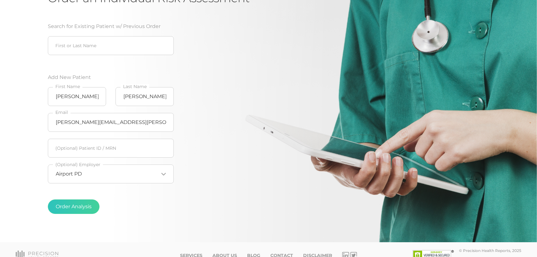
scroll to position [91, 0]
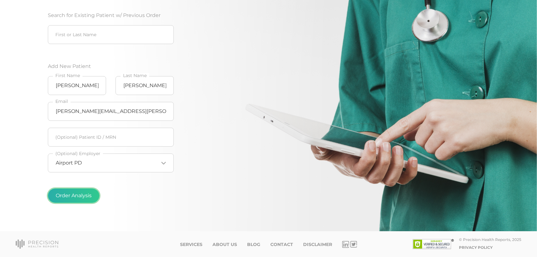
click at [95, 198] on button "Order Analysis" at bounding box center [74, 195] width 52 height 14
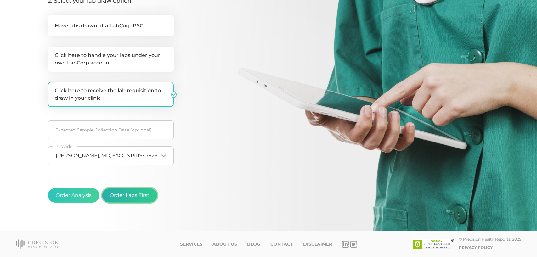
click at [114, 197] on button "Order Labs First" at bounding box center [129, 195] width 55 height 14
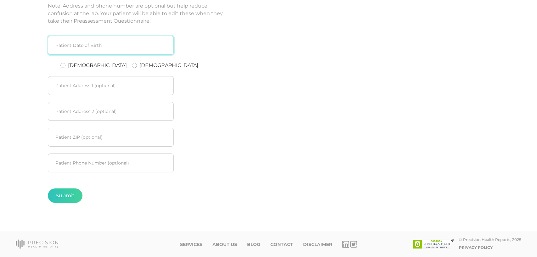
click at [69, 43] on input at bounding box center [111, 45] width 126 height 19
type input "04211976"
click at [68, 65] on label "[DEMOGRAPHIC_DATA]" at bounding box center [97, 66] width 59 height 8
click at [61, 65] on input "[DEMOGRAPHIC_DATA]" at bounding box center [62, 65] width 5 height 6
radio input "true"
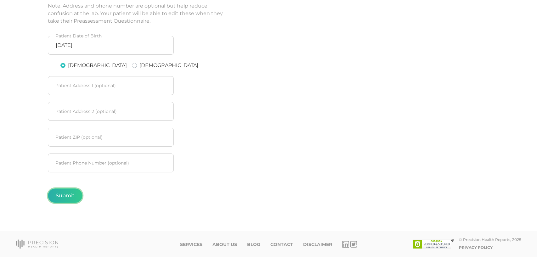
click at [66, 195] on button "Submit" at bounding box center [65, 195] width 35 height 14
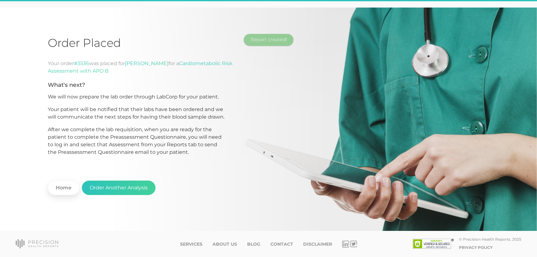
scroll to position [20, 0]
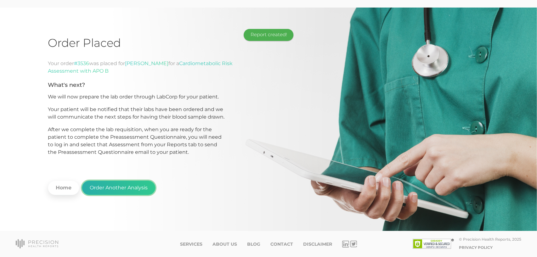
click at [117, 188] on button "Order Another Analysis" at bounding box center [119, 188] width 74 height 14
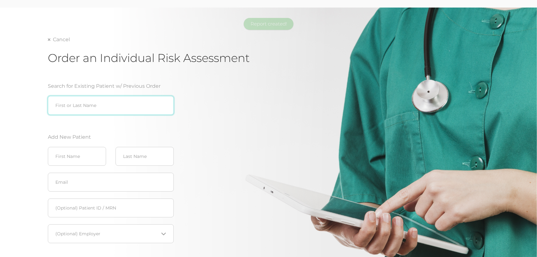
drag, startPoint x: 76, startPoint y: 107, endPoint x: 75, endPoint y: 111, distance: 4.8
click at [76, 107] on input "search" at bounding box center [111, 105] width 126 height 19
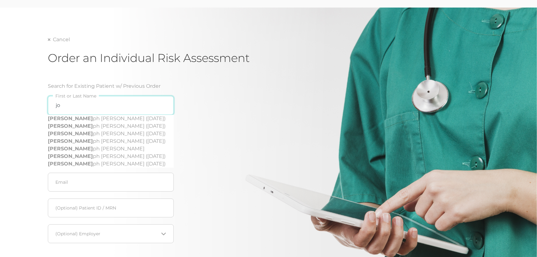
type input "j"
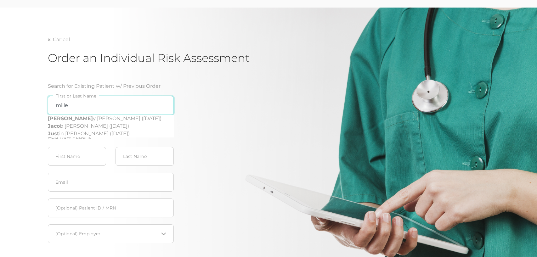
type input "[PERSON_NAME]"
click at [163, 106] on input "[PERSON_NAME]" at bounding box center [111, 105] width 126 height 19
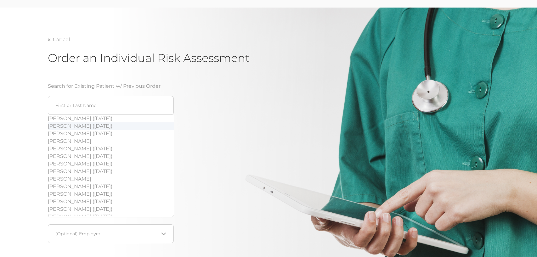
click at [278, 129] on div "Cancel Order an Individual Risk Assessment Search for Existing Patient w/ Previ…" at bounding box center [268, 167] width 441 height 263
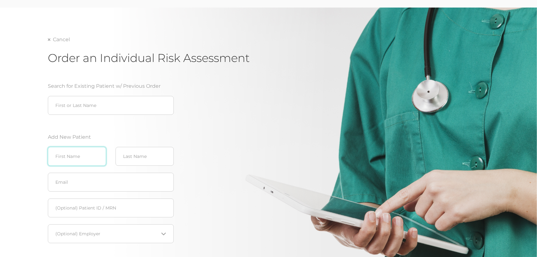
click at [63, 160] on input "text" at bounding box center [77, 156] width 58 height 19
type input "[PERSON_NAME]"
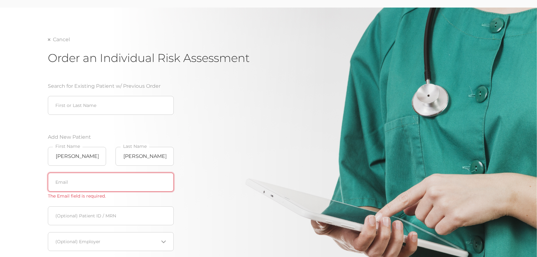
click at [73, 186] on input "text" at bounding box center [111, 182] width 126 height 19
paste input "[EMAIL_ADDRESS][DOMAIN_NAME]"
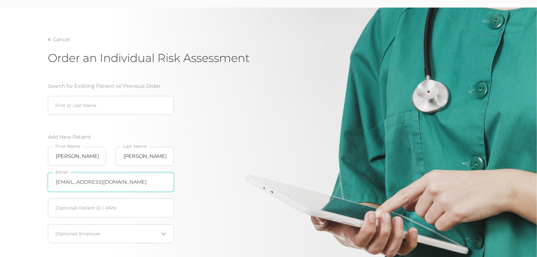
type input "[EMAIL_ADDRESS][DOMAIN_NAME]"
click at [224, 193] on div "Search for Existing Patient w/ Previous Order First or Last Name Add New Patien…" at bounding box center [148, 180] width 201 height 211
click at [99, 232] on input "Search for option" at bounding box center [107, 234] width 103 height 6
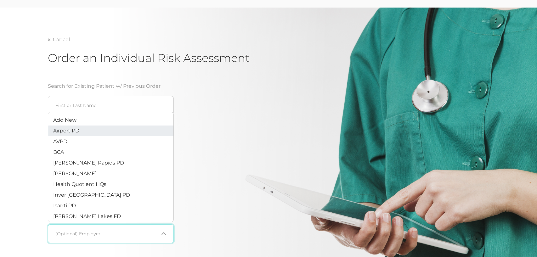
click at [86, 131] on li "Airport PD" at bounding box center [110, 131] width 125 height 11
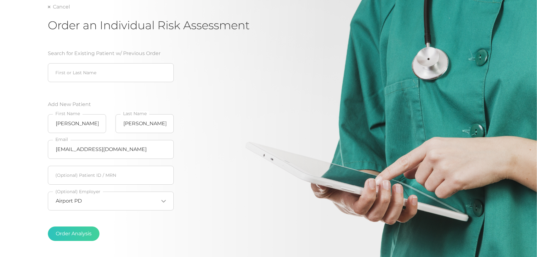
scroll to position [83, 0]
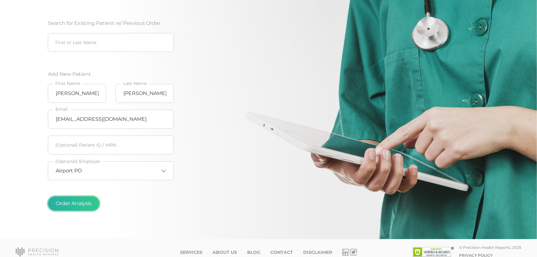
click at [76, 205] on button "Order Analysis" at bounding box center [74, 203] width 52 height 14
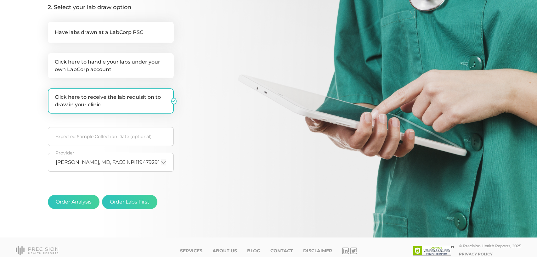
scroll to position [157, 0]
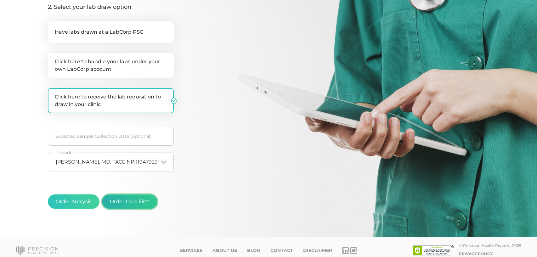
click at [140, 203] on button "Order Labs First" at bounding box center [129, 201] width 55 height 14
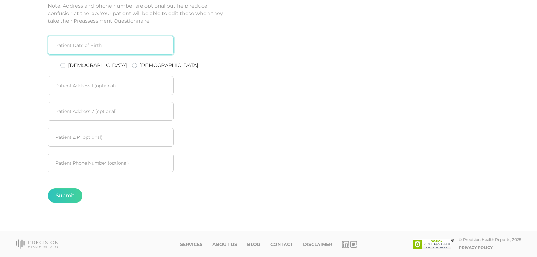
click at [88, 52] on input at bounding box center [111, 45] width 126 height 19
type input "08311991"
click at [68, 64] on label "[DEMOGRAPHIC_DATA]" at bounding box center [97, 66] width 59 height 8
click at [65, 64] on input "[DEMOGRAPHIC_DATA]" at bounding box center [62, 65] width 5 height 6
radio input "true"
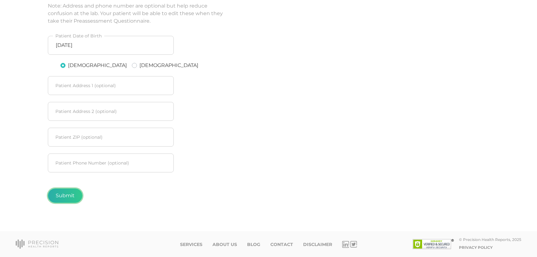
click at [69, 197] on button "Submit" at bounding box center [65, 195] width 35 height 14
